Goal: Task Accomplishment & Management: Manage account settings

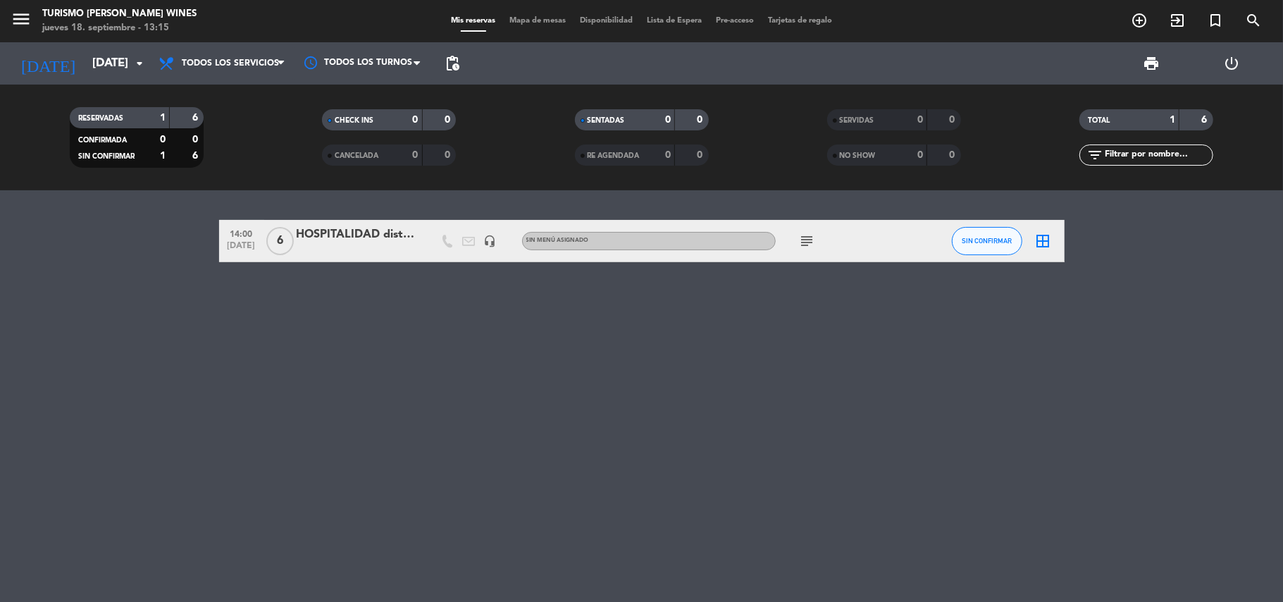
click at [347, 243] on div "HOSPITALIDAD dist. del NEA" at bounding box center [357, 235] width 120 height 18
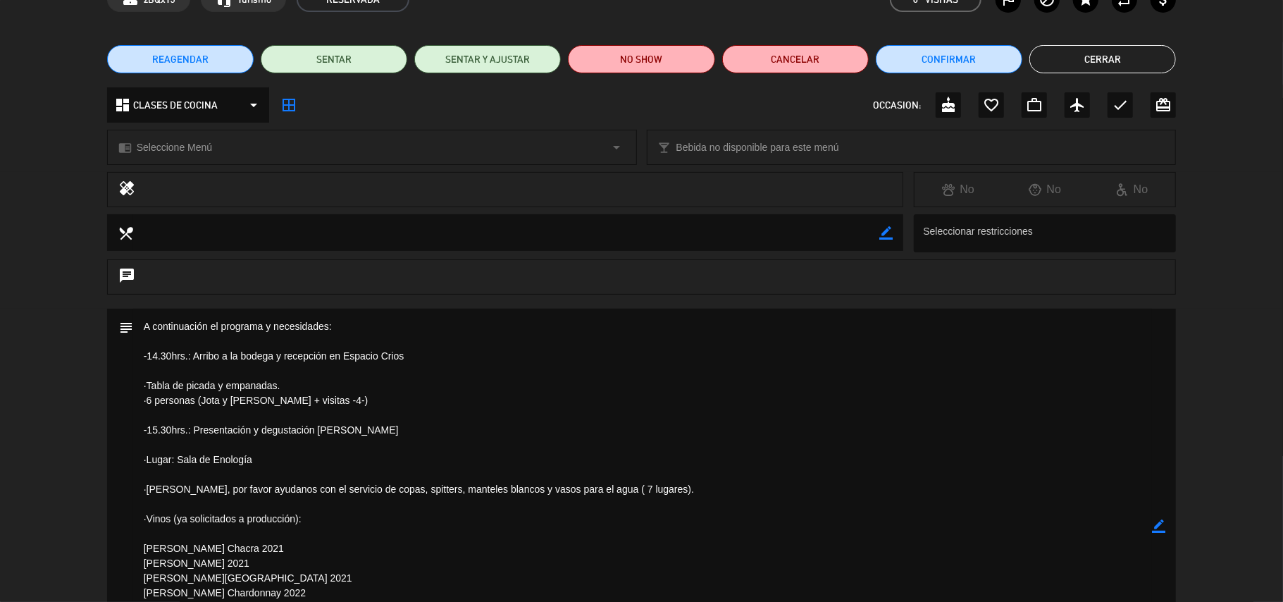
scroll to position [83, 0]
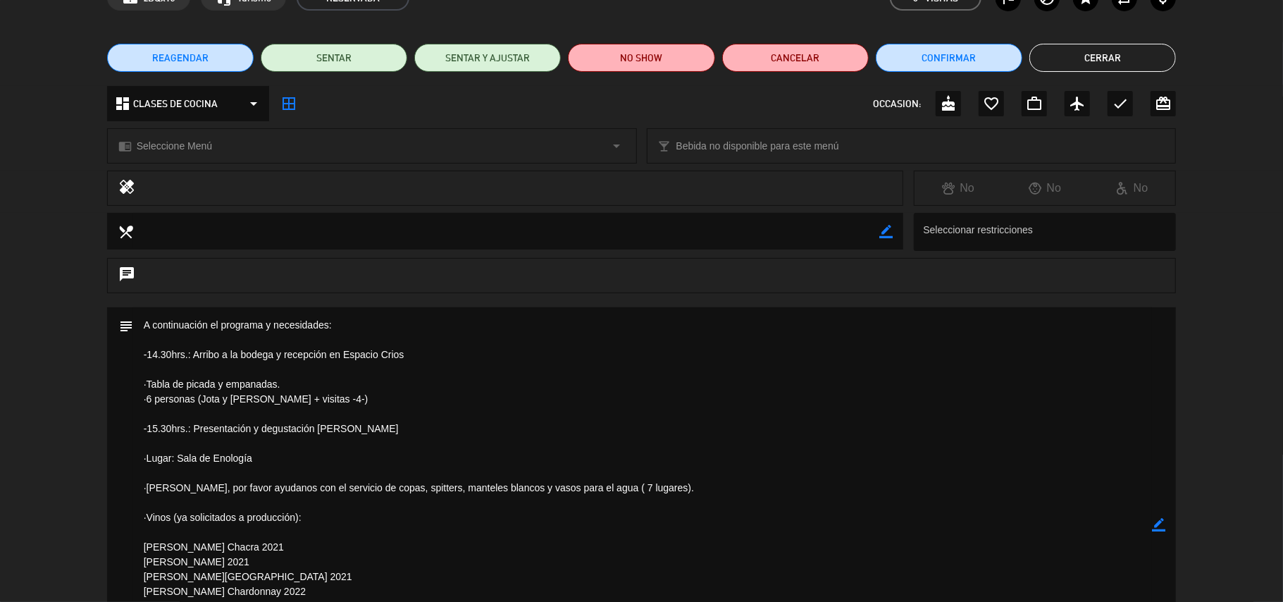
click at [1156, 522] on icon "border_color" at bounding box center [1158, 524] width 13 height 13
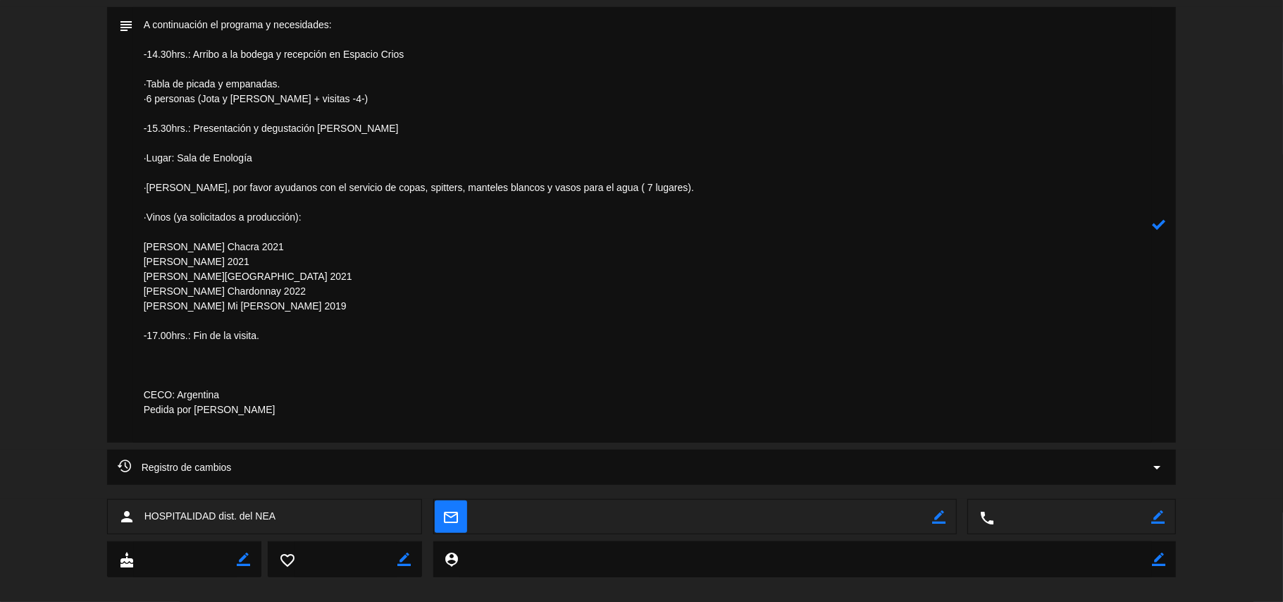
scroll to position [379, 0]
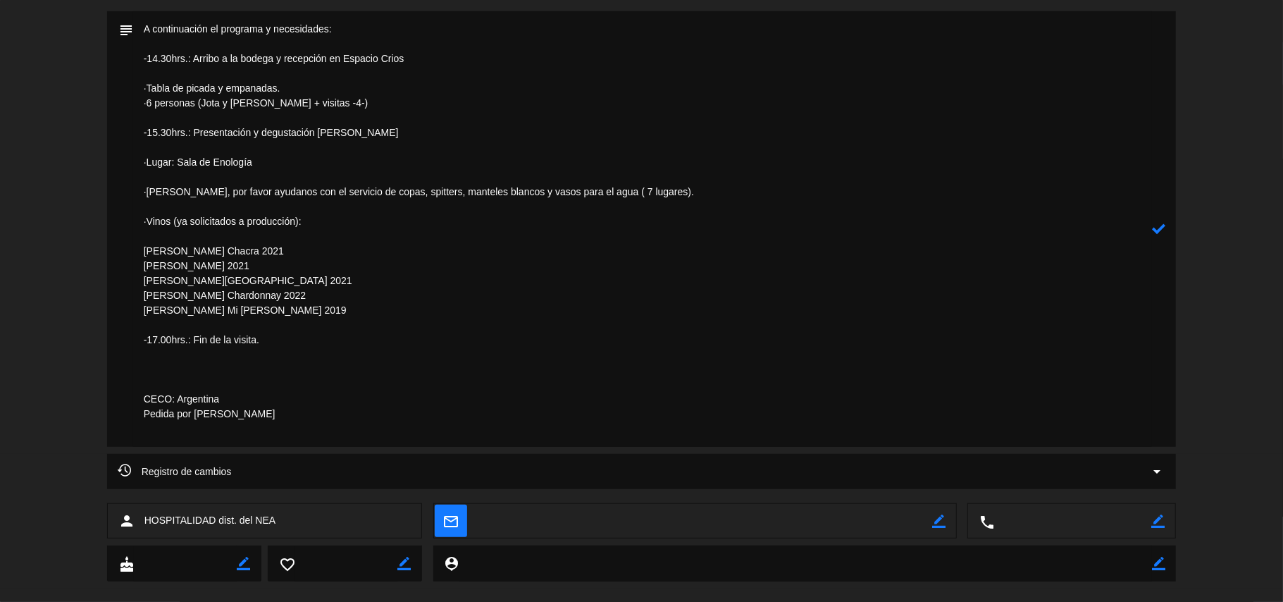
click at [757, 192] on textarea at bounding box center [643, 229] width 1020 height 436
type textarea "A continuación el programa y necesidades: -14.30hrs.: Arribo a la bodega y rece…"
click at [1161, 227] on icon at bounding box center [1158, 228] width 13 height 13
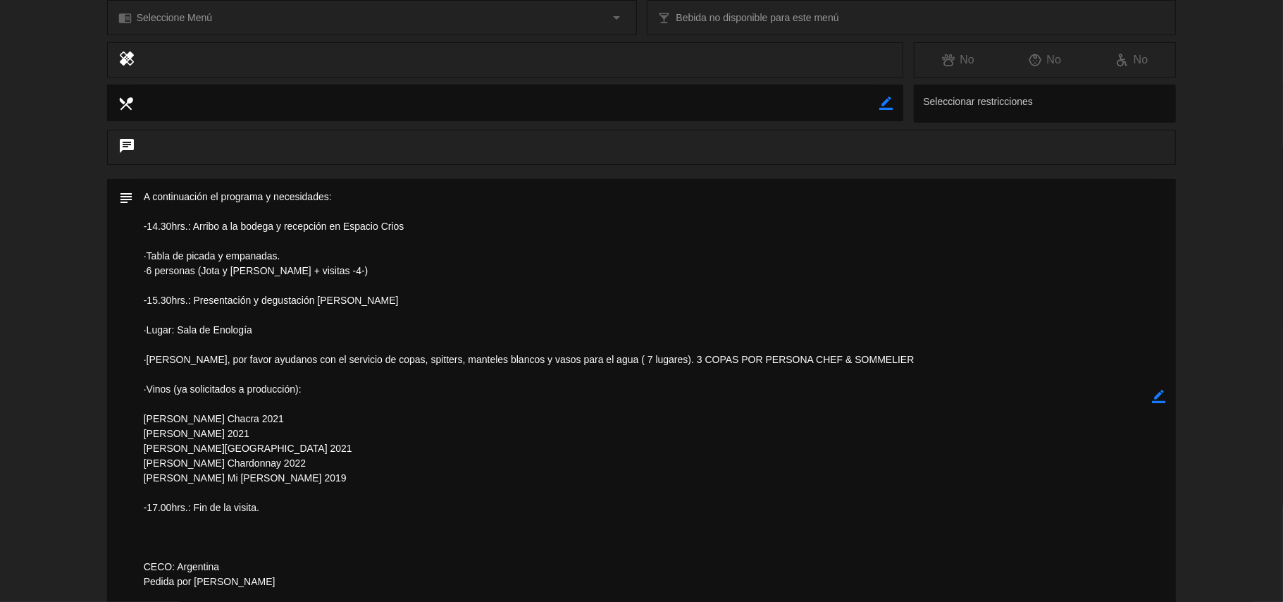
scroll to position [204, 0]
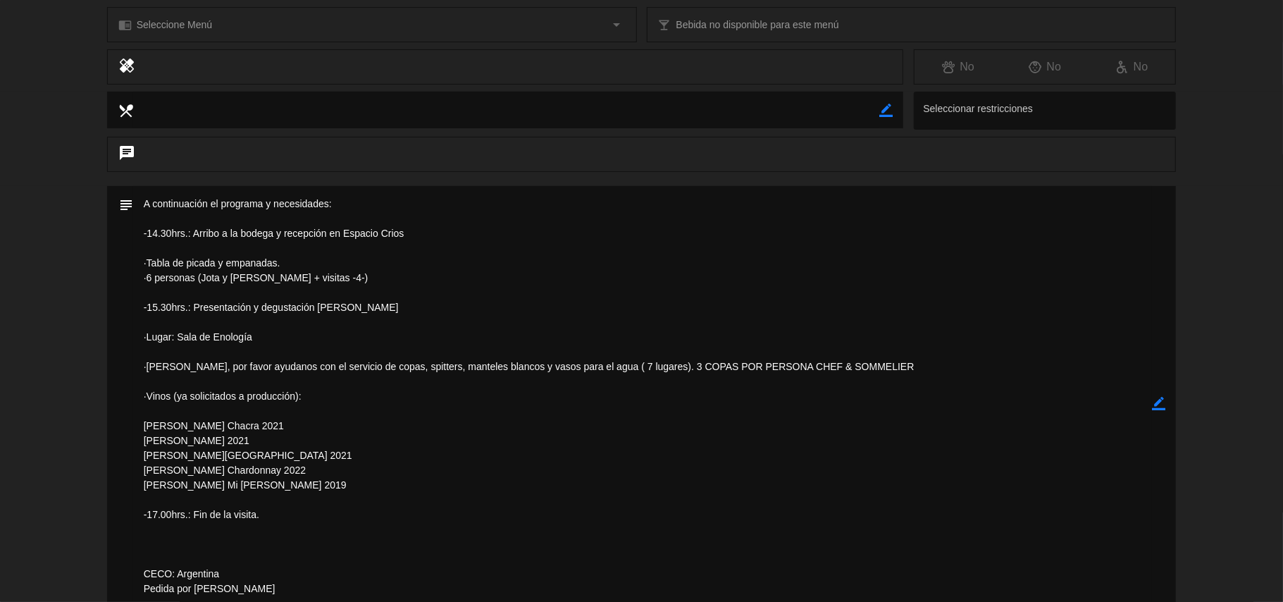
drag, startPoint x: 615, startPoint y: 295, endPoint x: 627, endPoint y: 350, distance: 56.4
click at [627, 350] on textarea at bounding box center [643, 404] width 1020 height 436
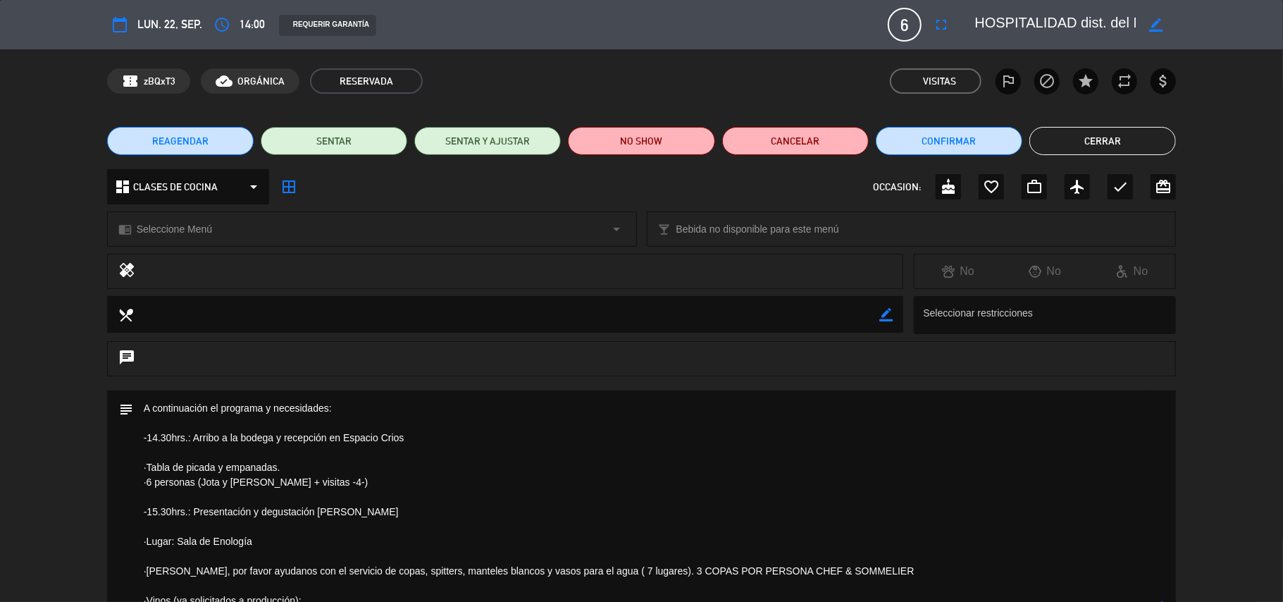
click at [658, 489] on textarea at bounding box center [643, 608] width 1020 height 436
click at [1061, 139] on button "Cerrar" at bounding box center [1103, 141] width 147 height 28
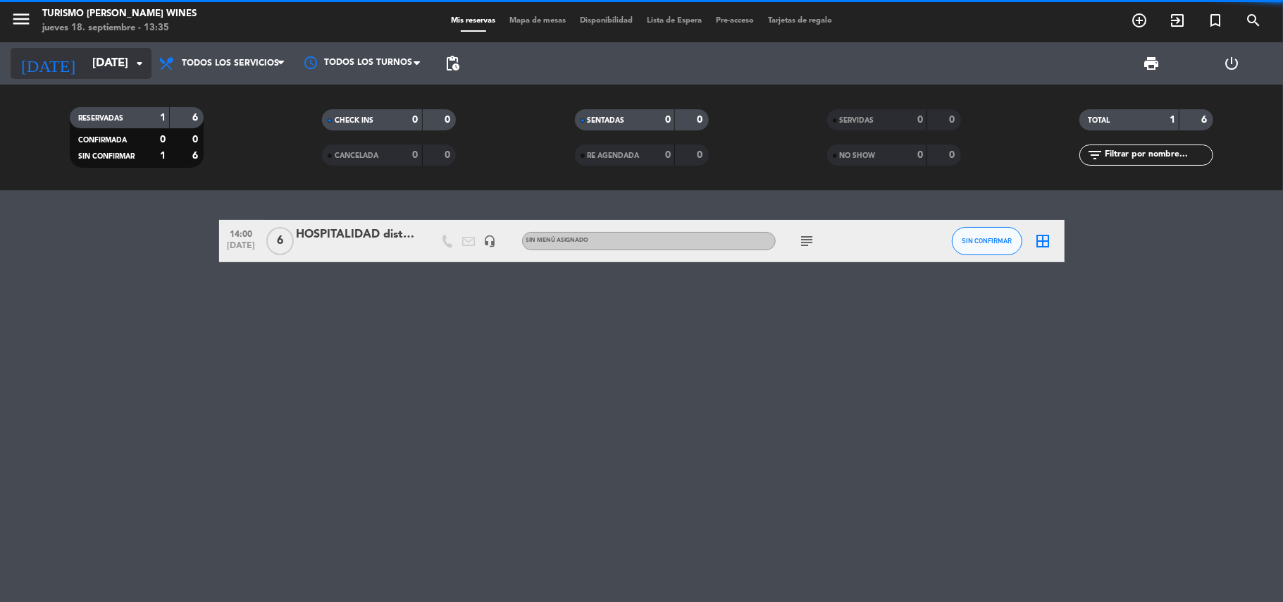
click at [113, 65] on input "[DATE]" at bounding box center [161, 63] width 152 height 27
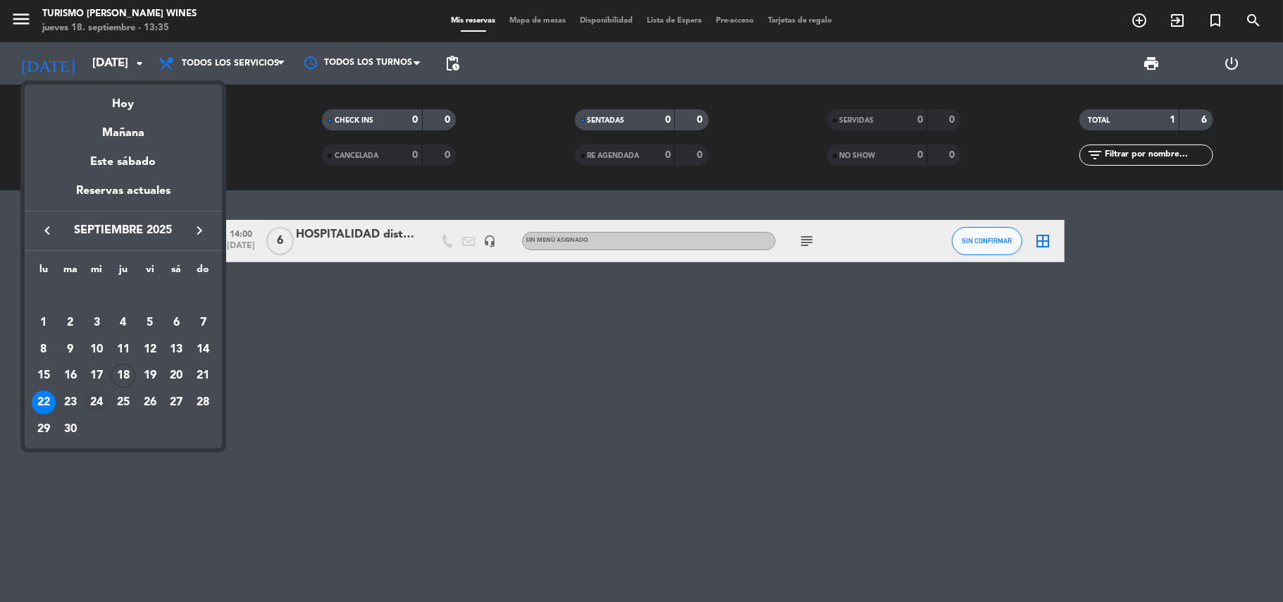
click at [99, 398] on div "24" at bounding box center [97, 402] width 24 height 24
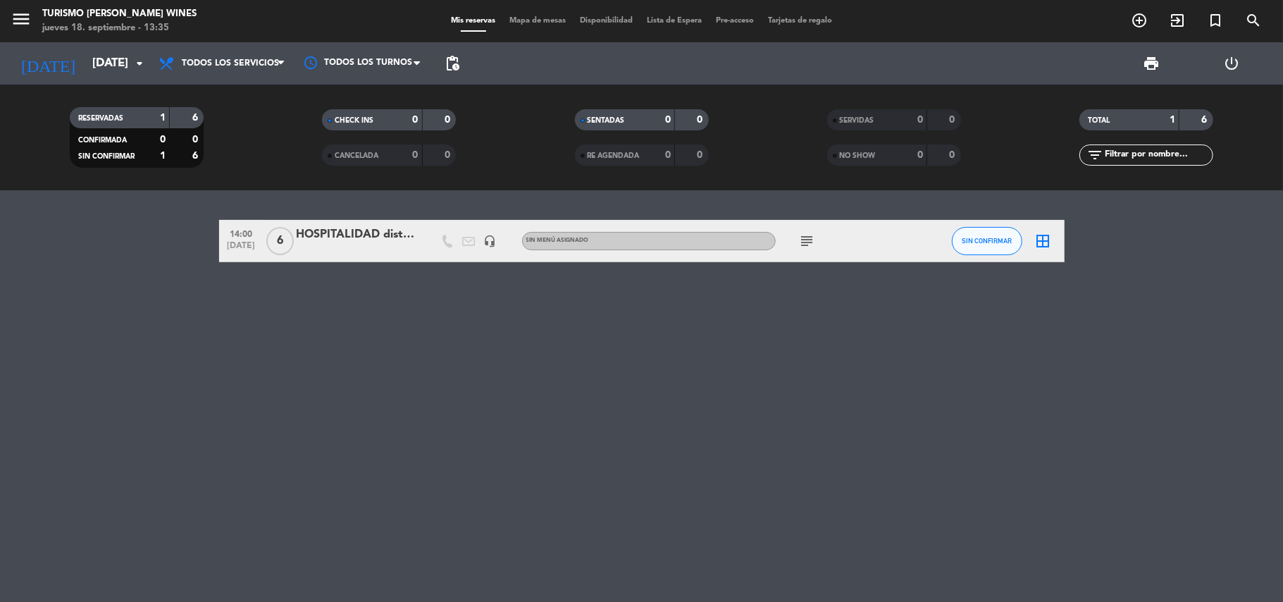
type input "[DATE]"
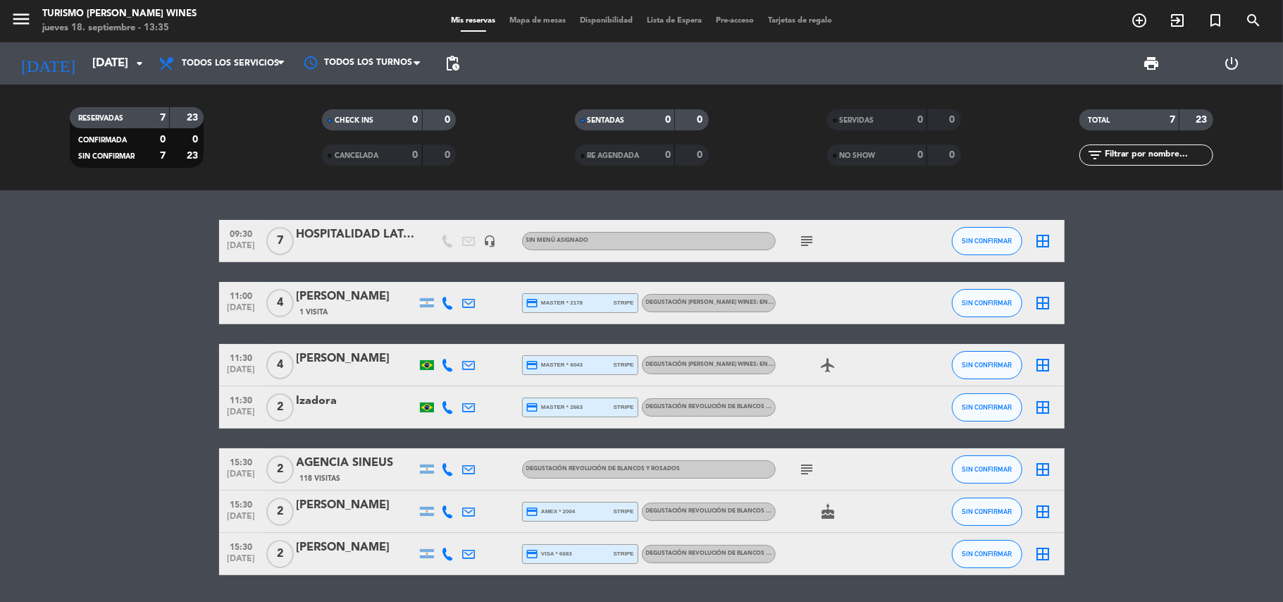
click at [383, 241] on div "HOSPITALIDAD LATAM Airlines" at bounding box center [357, 235] width 120 height 18
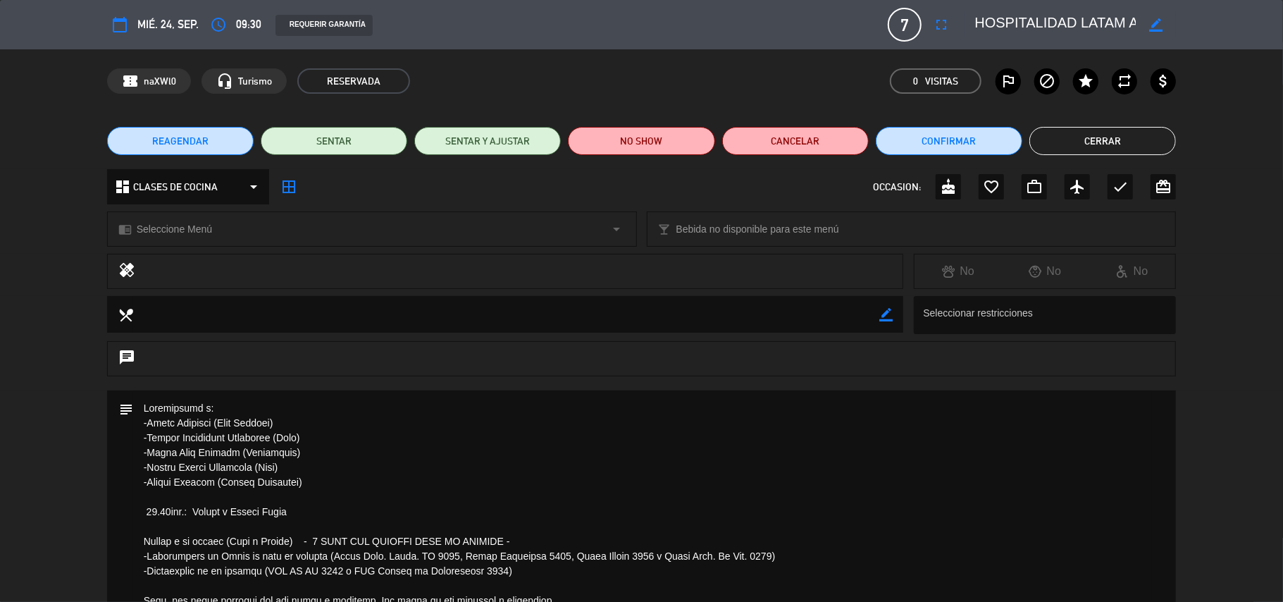
click at [1091, 139] on button "Cerrar" at bounding box center [1103, 141] width 147 height 28
